Goal: Information Seeking & Learning: Learn about a topic

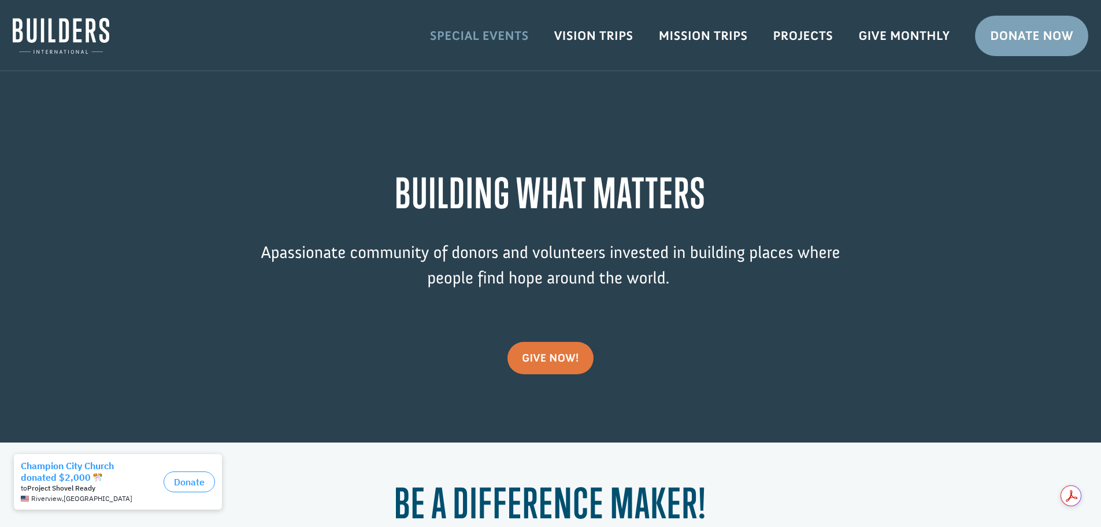
click at [486, 43] on link "Special Events" at bounding box center [479, 36] width 124 height 34
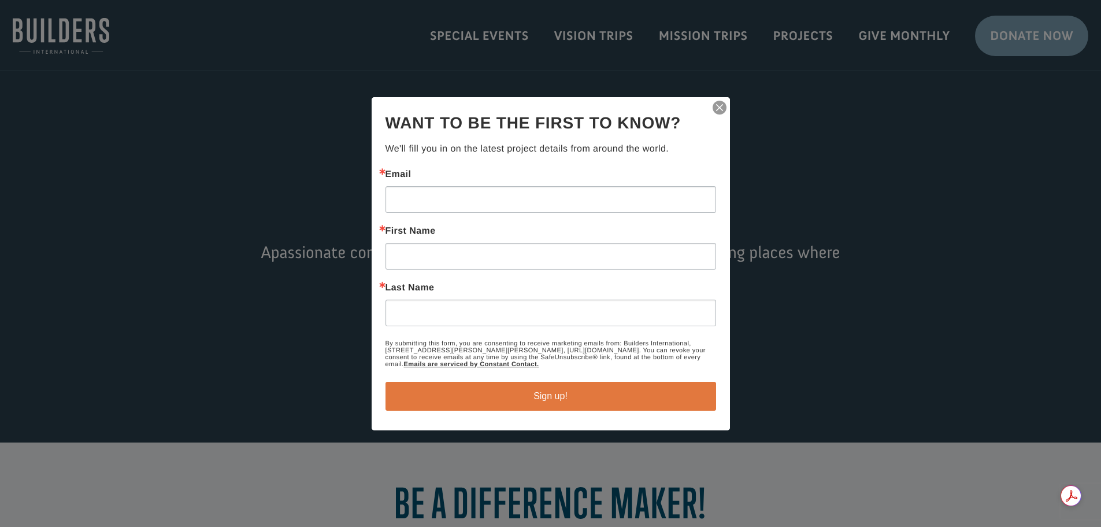
click at [614, 83] on div at bounding box center [550, 263] width 1101 height 527
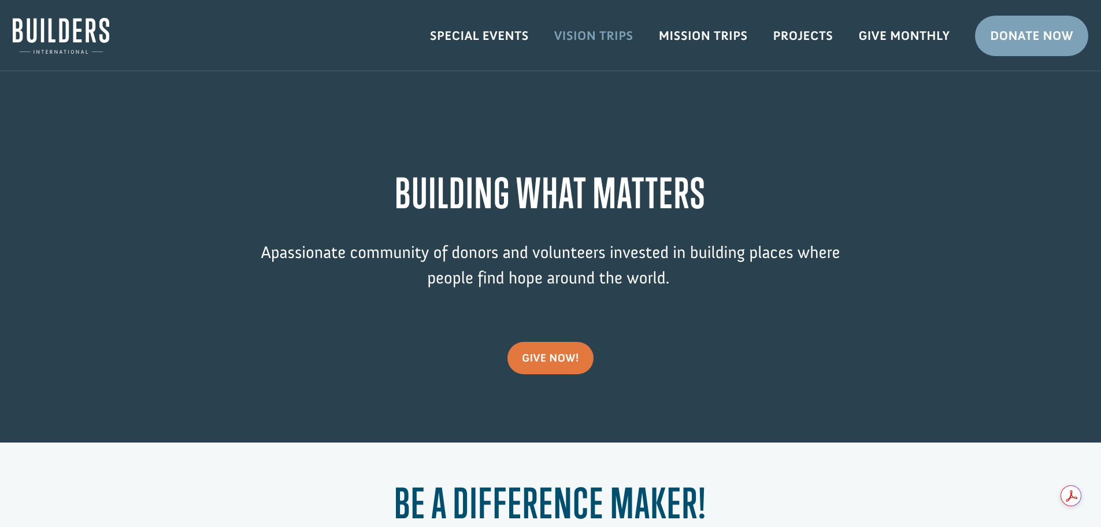
click at [618, 42] on link "Vision Trips" at bounding box center [594, 36] width 105 height 34
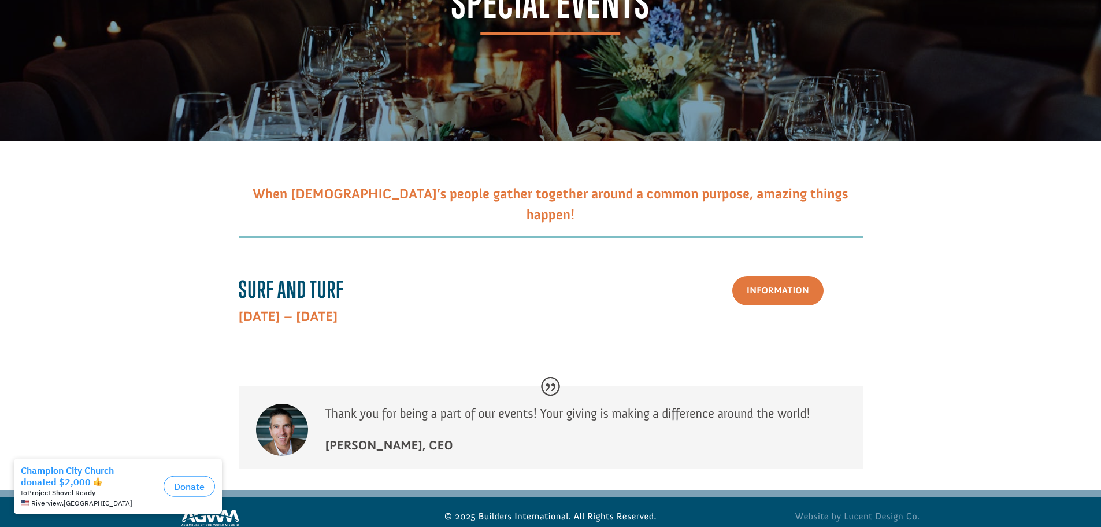
scroll to position [158, 0]
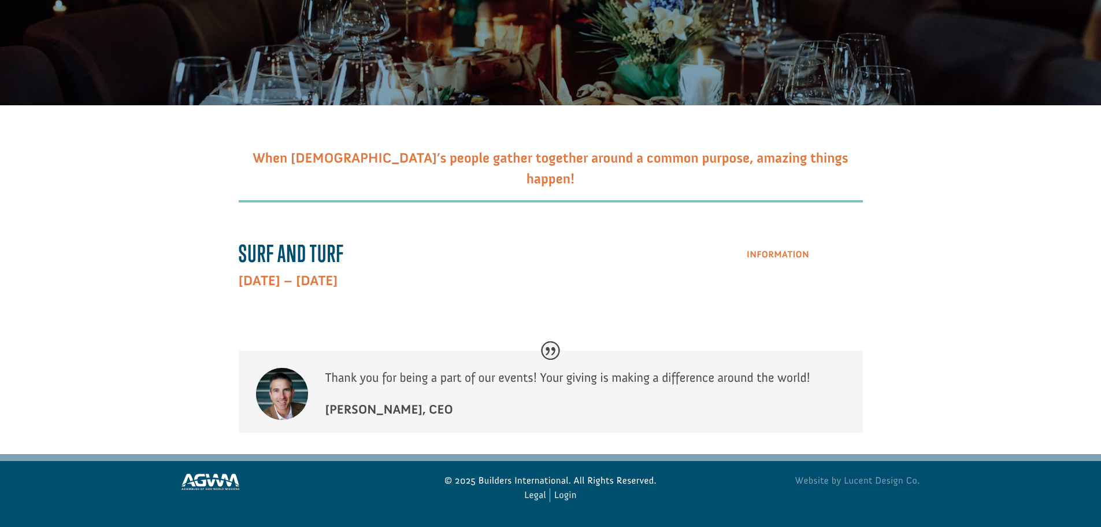
click at [799, 263] on link "Information" at bounding box center [777, 254] width 91 height 29
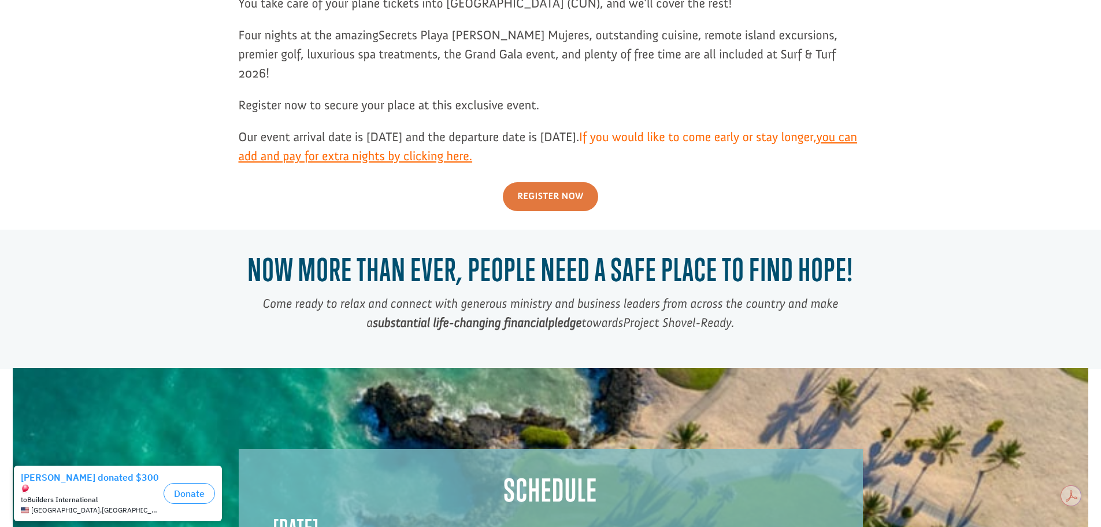
scroll to position [1387, 0]
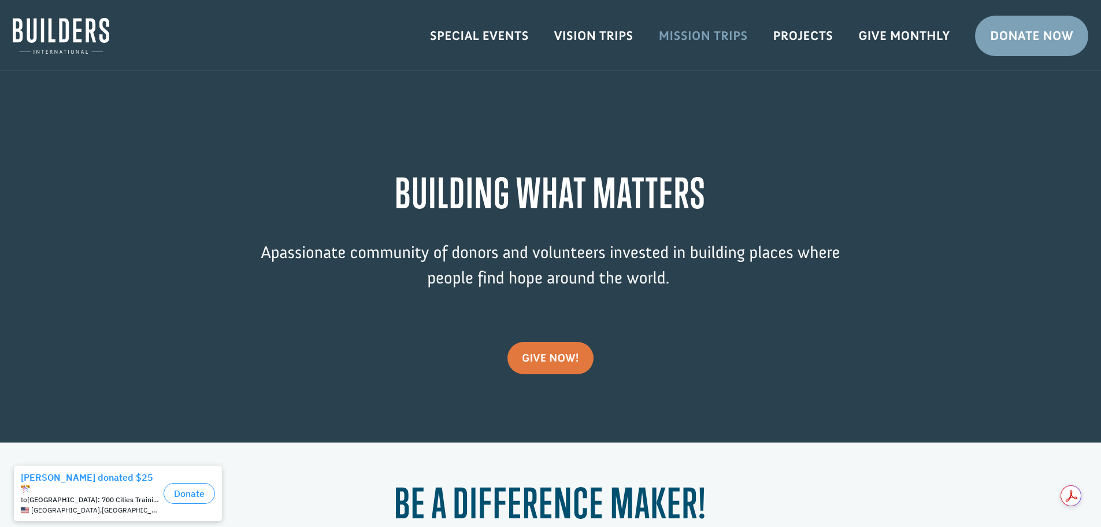
click at [694, 38] on link "Mission Trips" at bounding box center [703, 36] width 114 height 34
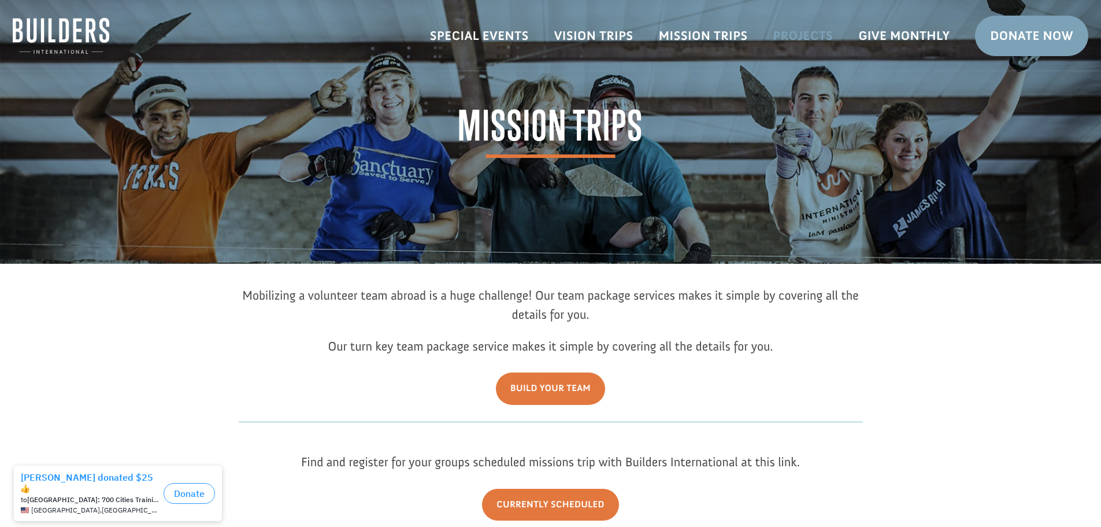
click at [810, 32] on link "Projects" at bounding box center [804, 36] width 86 height 34
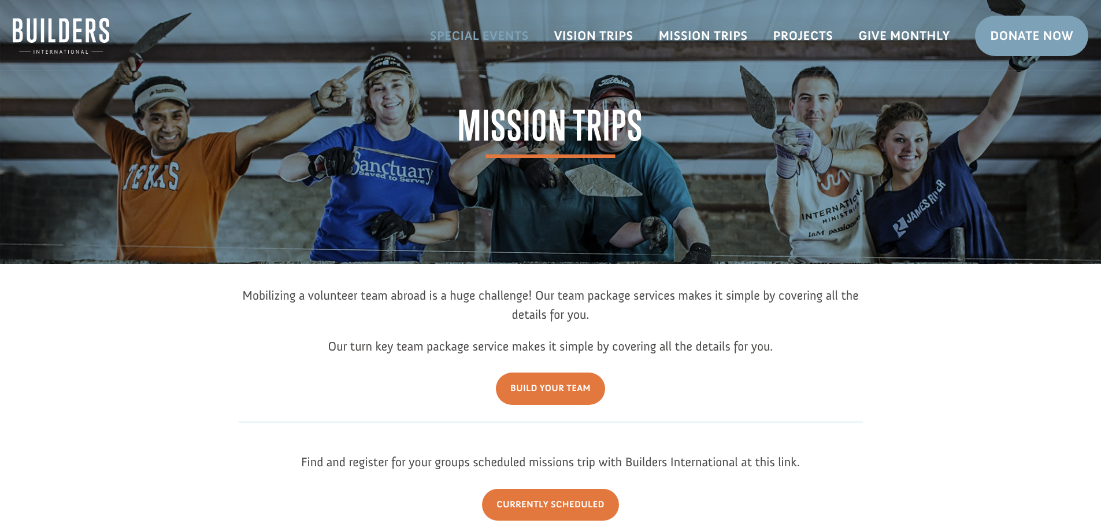
click at [471, 36] on link "Special Events" at bounding box center [479, 36] width 124 height 34
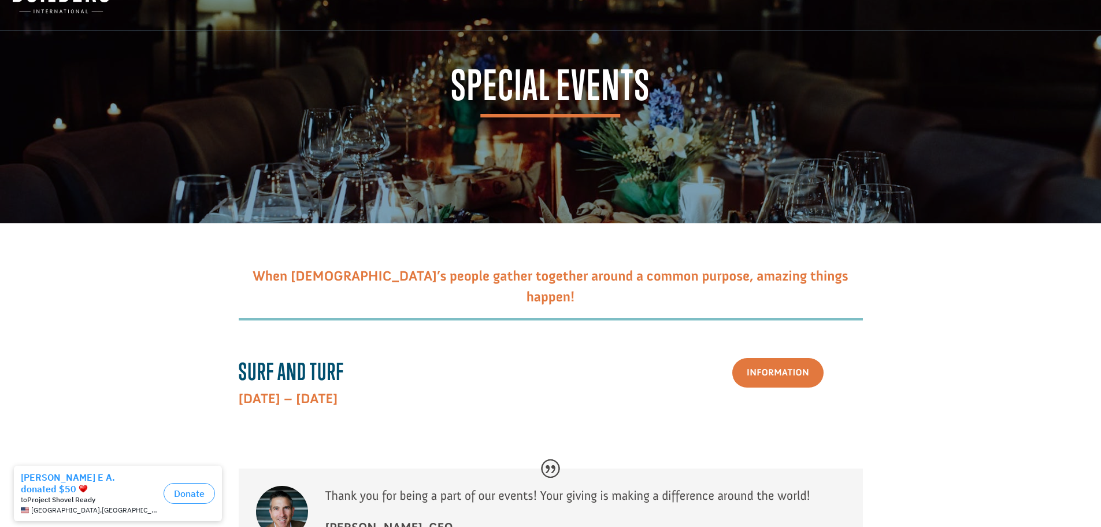
scroll to position [158, 0]
